Goal: Task Accomplishment & Management: Manage account settings

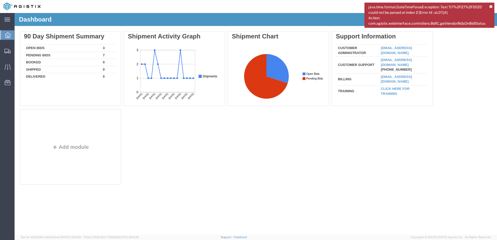
click at [490, 6] on icon at bounding box center [491, 6] width 3 height 3
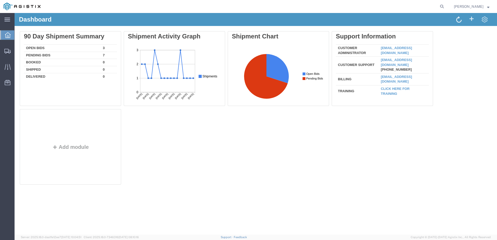
click at [486, 8] on span "[PERSON_NAME]" at bounding box center [472, 7] width 36 height 6
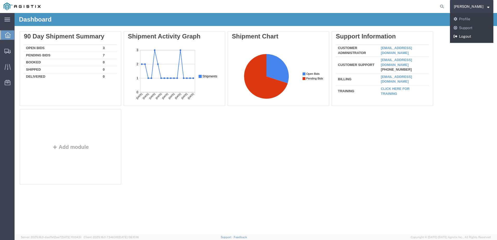
drag, startPoint x: 474, startPoint y: 39, endPoint x: 459, endPoint y: 26, distance: 19.7
click at [474, 39] on link "Logout" at bounding box center [471, 36] width 43 height 9
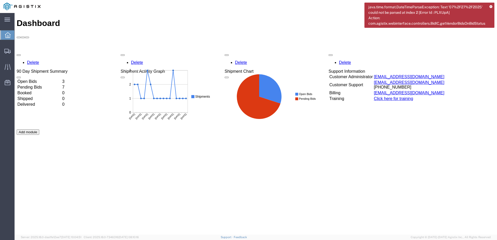
click at [492, 6] on icon at bounding box center [491, 6] width 3 height 3
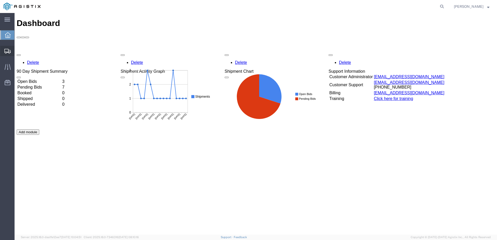
click at [10, 48] on div at bounding box center [7, 51] width 15 height 10
